Goal: Navigation & Orientation: Find specific page/section

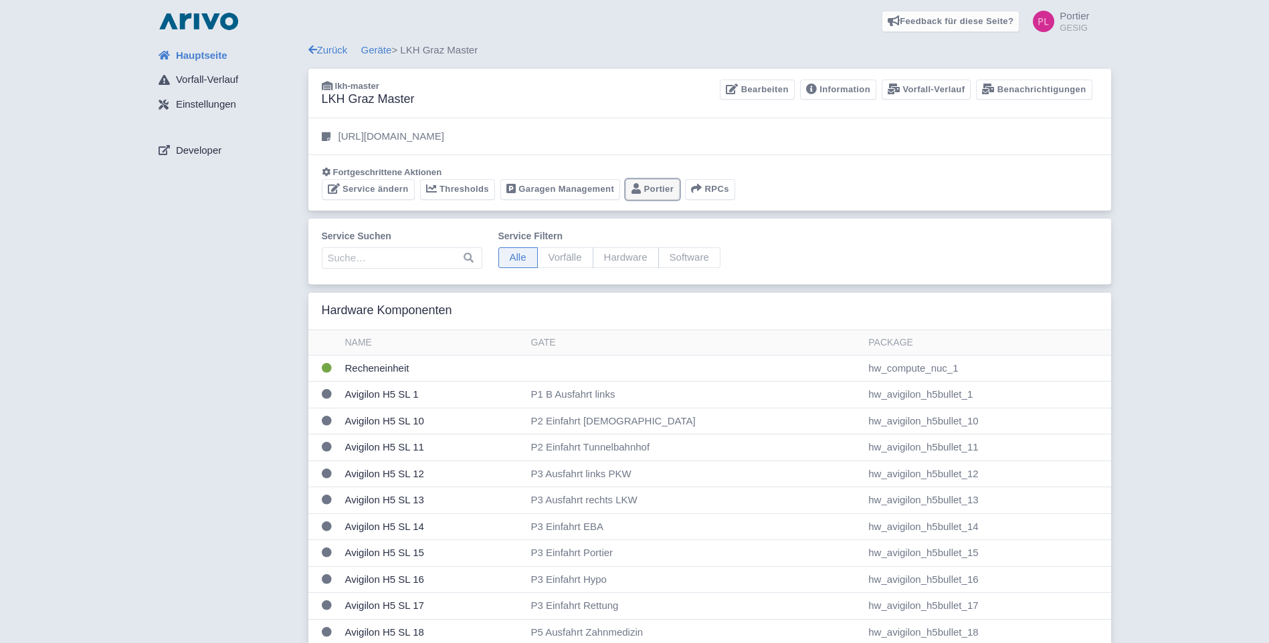
click at [659, 185] on link "Portier" at bounding box center [652, 189] width 54 height 21
